Goal: Communication & Community: Answer question/provide support

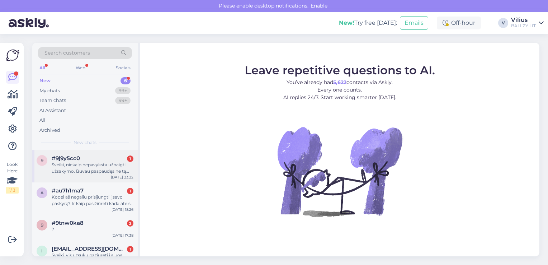
click at [87, 161] on div "Sveiki, niekaip nepavyksta užbaigti užsakymo. Buvau paspaudęs ne tą apmokėjimo …" at bounding box center [93, 167] width 82 height 13
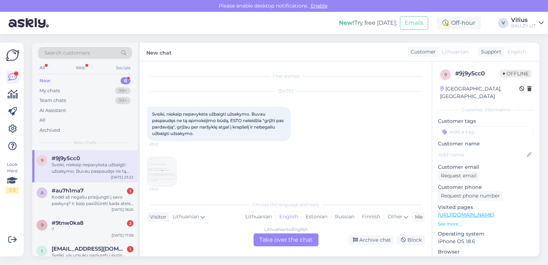
scroll to position [3, 0]
click at [160, 161] on img at bounding box center [161, 168] width 29 height 29
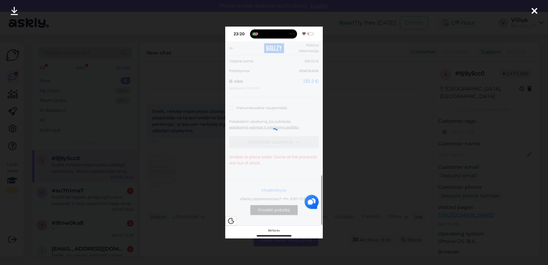
click at [188, 179] on div at bounding box center [274, 132] width 548 height 265
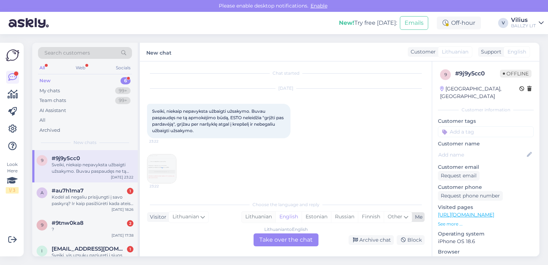
click at [261, 216] on div "Lithuanian" at bounding box center [259, 216] width 34 height 11
click at [280, 247] on div "Chat started [DATE] Sveiki, niekaip nepavyksta užbaigti užsakymo. Buvau paspaud…" at bounding box center [286, 158] width 292 height 195
click at [275, 239] on div "Lithuanian to Lithuanian Take over the chat" at bounding box center [286, 239] width 65 height 13
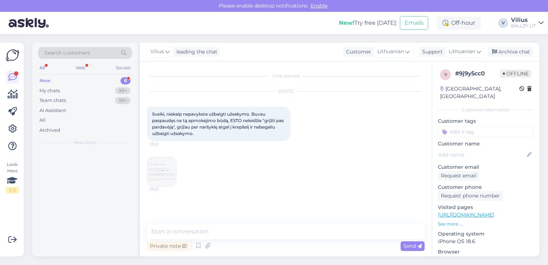
scroll to position [0, 0]
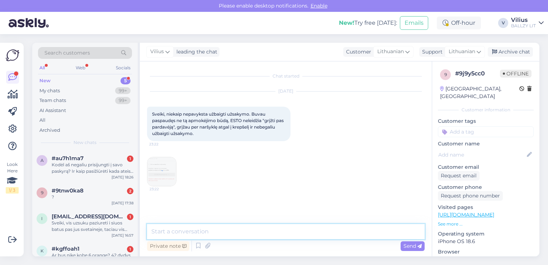
click at [263, 237] on textarea at bounding box center [286, 231] width 278 height 15
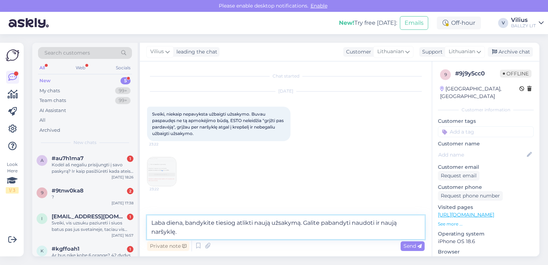
click at [398, 221] on textarea "Laba diena, bandykite tiesiog atlikti naują užsakymą. Galite pabandyti naudoti …" at bounding box center [286, 227] width 278 height 24
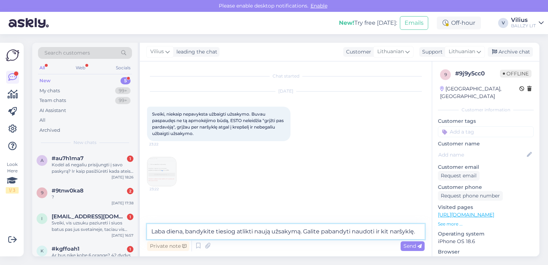
type textarea "Laba diena, bandykite tiesiog atlikti naują užsakymą. Galite pabandyti naudoti …"
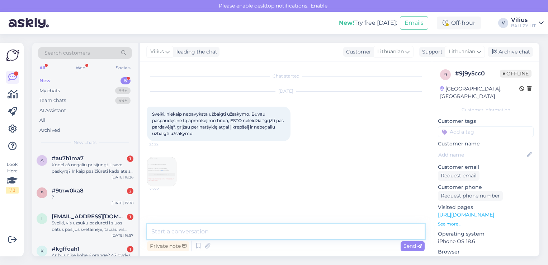
scroll to position [29, 0]
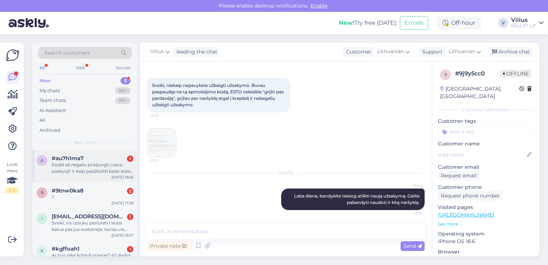
click at [95, 169] on div "Kodėl aš negaliu prisijungti į savo paskyrą? Ir kaip pasižiūrėti kada ateis man…" at bounding box center [93, 167] width 82 height 13
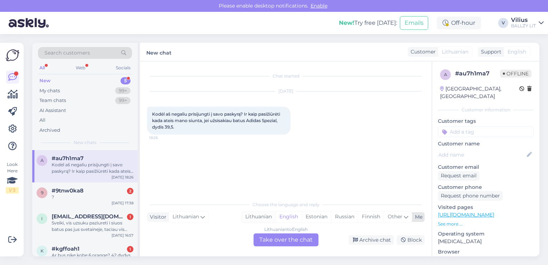
click at [256, 221] on div "Lithuanian" at bounding box center [259, 216] width 34 height 11
click at [271, 243] on div "Lithuanian to Lithuanian Take over the chat" at bounding box center [286, 239] width 65 height 13
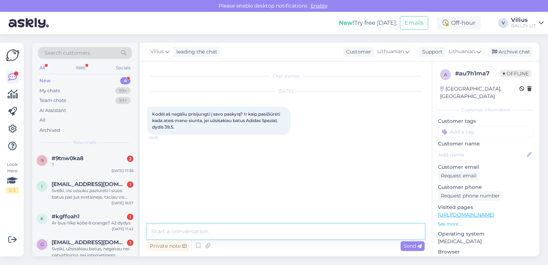
click at [256, 229] on textarea at bounding box center [286, 231] width 278 height 15
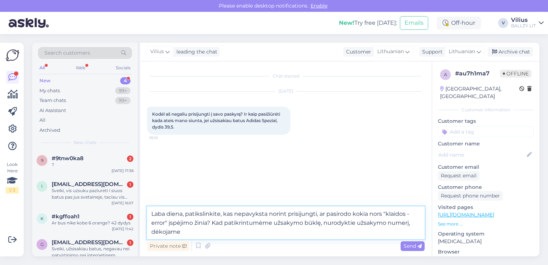
type textarea "Laba diena, patikslinkite, kas nepavyksta norint prisijungti, ar pasirodo kokia…"
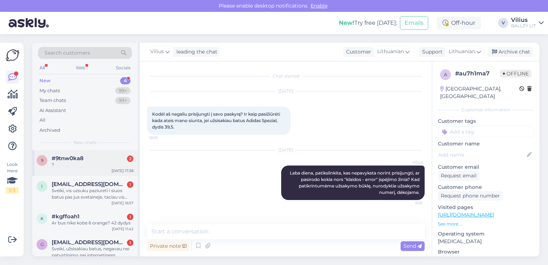
click at [76, 156] on span "#9tnw0ka8" at bounding box center [68, 158] width 32 height 6
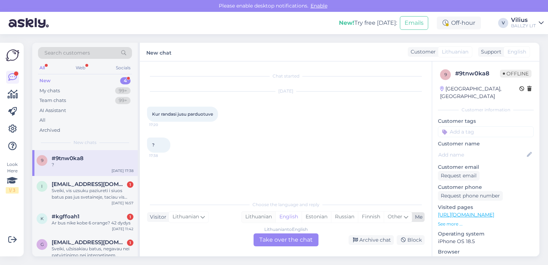
click at [260, 219] on div "Lithuanian" at bounding box center [259, 216] width 34 height 11
click at [273, 240] on div "Lithuanian to Lithuanian Take over the chat" at bounding box center [286, 239] width 65 height 13
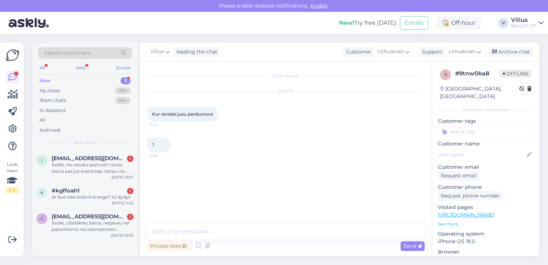
drag, startPoint x: 269, startPoint y: 239, endPoint x: 261, endPoint y: 230, distance: 11.9
click at [261, 230] on div "Private note Send" at bounding box center [286, 238] width 278 height 29
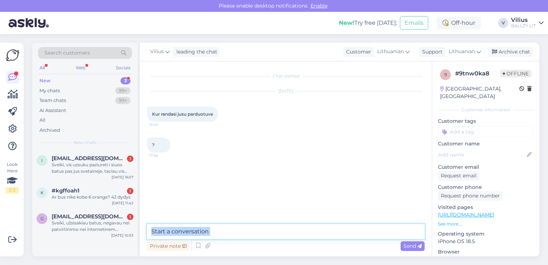
click at [261, 230] on textarea at bounding box center [286, 231] width 278 height 15
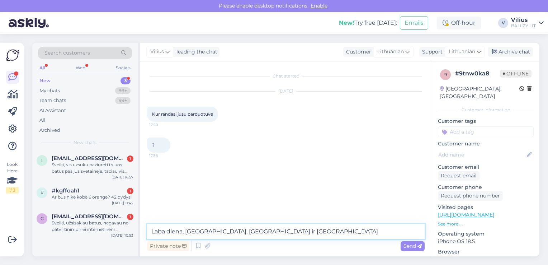
type textarea "Laba diena, [GEOGRAPHIC_DATA], [GEOGRAPHIC_DATA] ir [GEOGRAPHIC_DATA]."
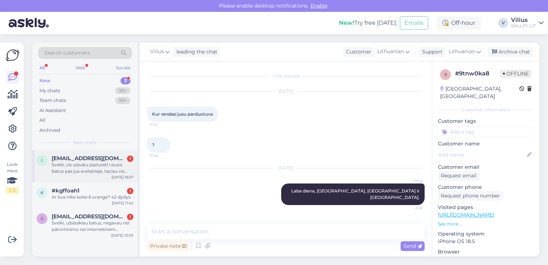
click at [99, 169] on div "Sveiki, vis uzsuku paziureti i siuos batus pas jus svetaineje, taciau vis neati…" at bounding box center [93, 167] width 82 height 13
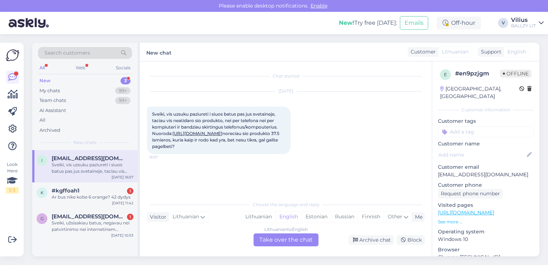
click at [222, 132] on link "[URL][DOMAIN_NAME]" at bounding box center [197, 133] width 50 height 5
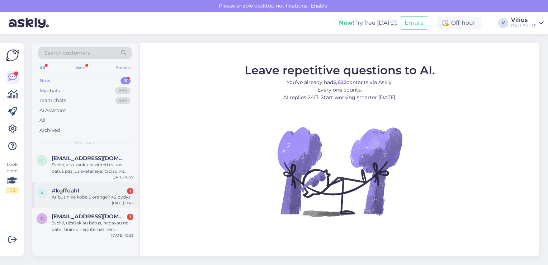
click at [75, 195] on div "Ar bus nike kobe 6 orange? 42 dydys" at bounding box center [93, 197] width 82 height 6
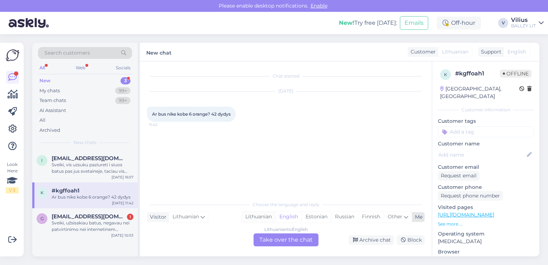
click at [252, 215] on div "Lithuanian" at bounding box center [259, 216] width 34 height 11
click at [280, 236] on div "Lithuanian to Lithuanian Take over the chat" at bounding box center [286, 239] width 65 height 13
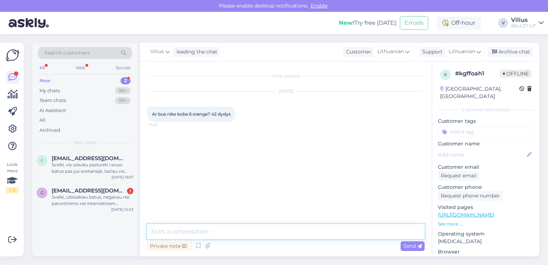
click at [261, 228] on textarea at bounding box center [286, 231] width 278 height 15
type textarea "Laba diena, deja nebeturėsime."
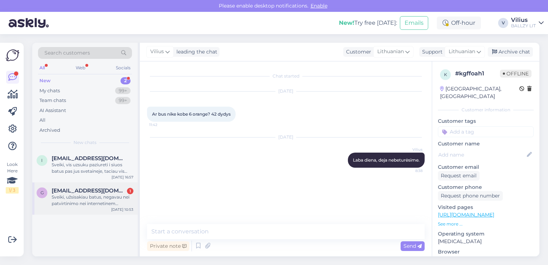
click at [90, 200] on div "Sveiki, užsisakiau batus, negavau nei patvirtinimo nei internetinem puslapyje n…" at bounding box center [93, 200] width 82 height 13
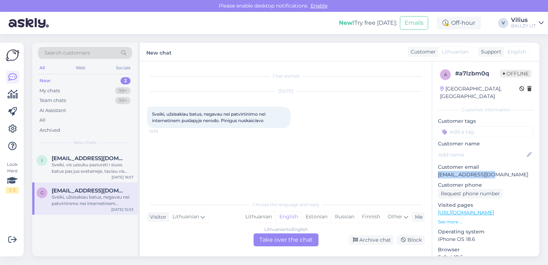
drag, startPoint x: 437, startPoint y: 167, endPoint x: 482, endPoint y: 169, distance: 45.2
click at [482, 169] on div "a # a7lzbm0q Offline [GEOGRAPHIC_DATA], Gdansk Customer information Customer ta…" at bounding box center [485, 212] width 107 height 302
copy p "grazauskienelolita"
click at [260, 218] on div "Lithuanian" at bounding box center [259, 216] width 34 height 11
click at [266, 237] on div "Lithuanian to Lithuanian Take over the chat" at bounding box center [286, 239] width 65 height 13
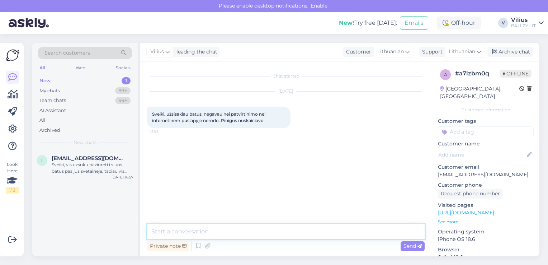
click at [248, 233] on textarea at bounding box center [286, 231] width 278 height 15
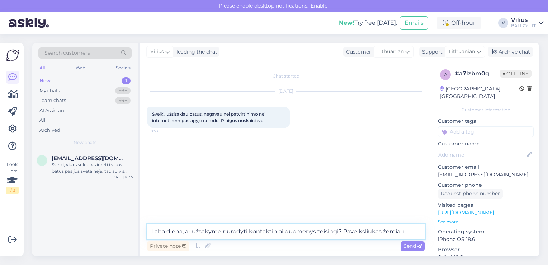
type textarea "Laba diena, ar užsakyme nurodyti kontaktiniai duomenys teisingi? Paveiksliukas …"
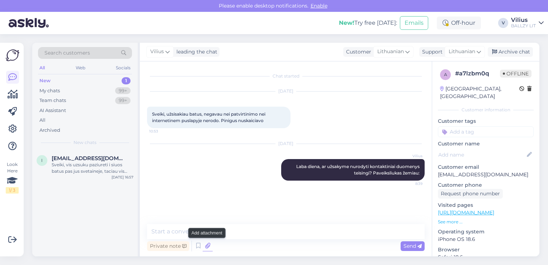
click at [206, 245] on icon at bounding box center [208, 245] width 10 height 11
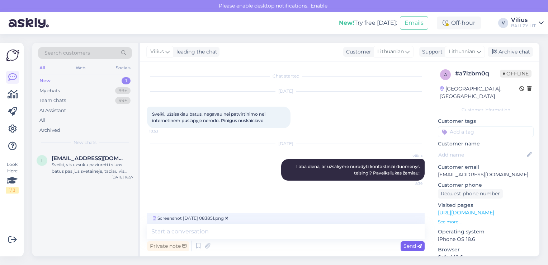
click at [404, 242] on div "Send" at bounding box center [413, 246] width 24 height 10
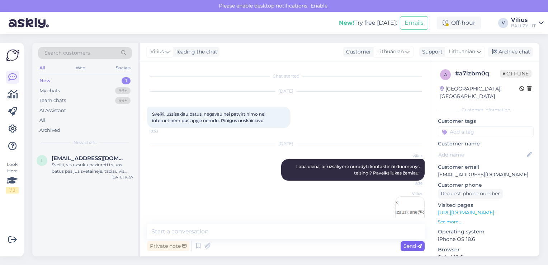
scroll to position [16, 0]
